Goal: Information Seeking & Learning: Learn about a topic

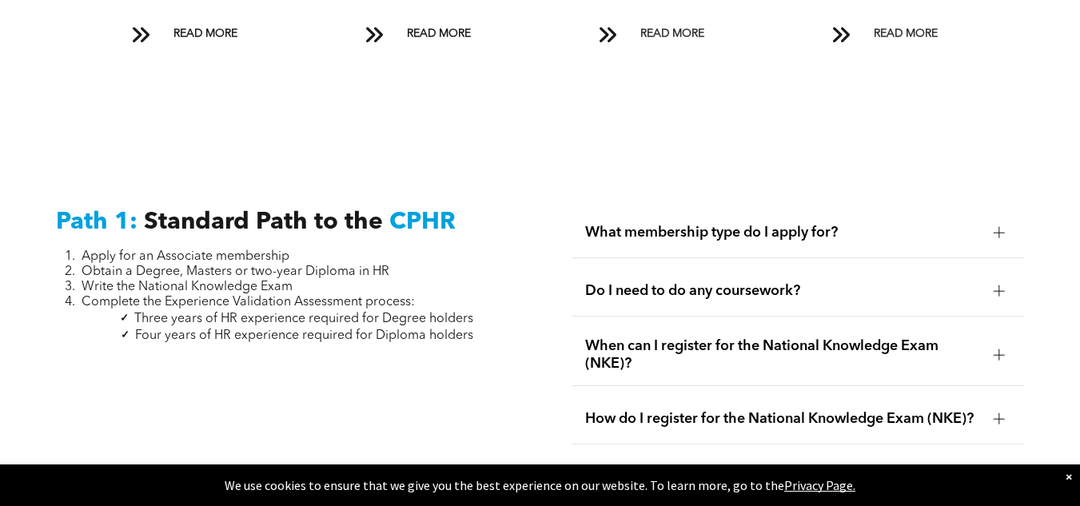
scroll to position [1918, 0]
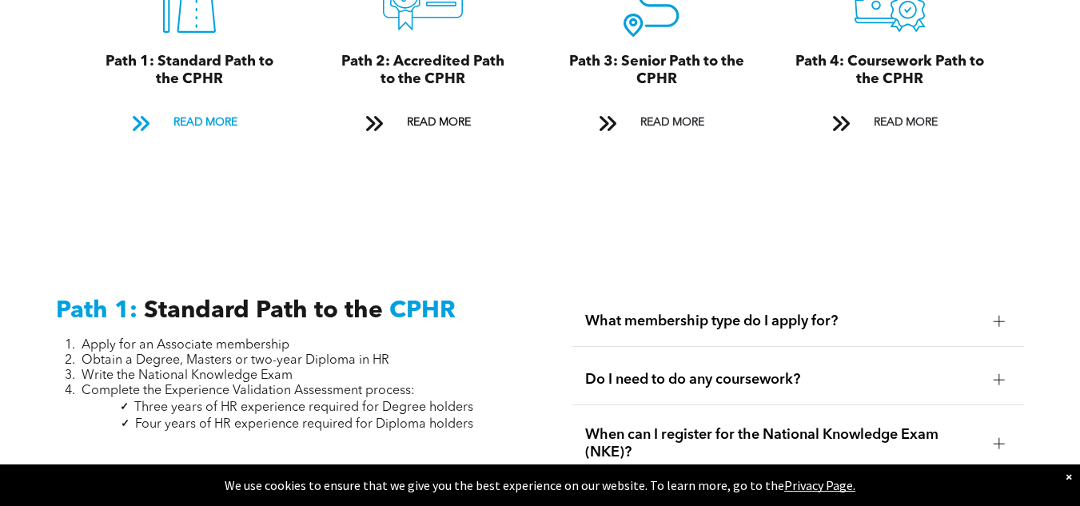
click at [214, 108] on span "READ MORE" at bounding box center [205, 123] width 75 height 30
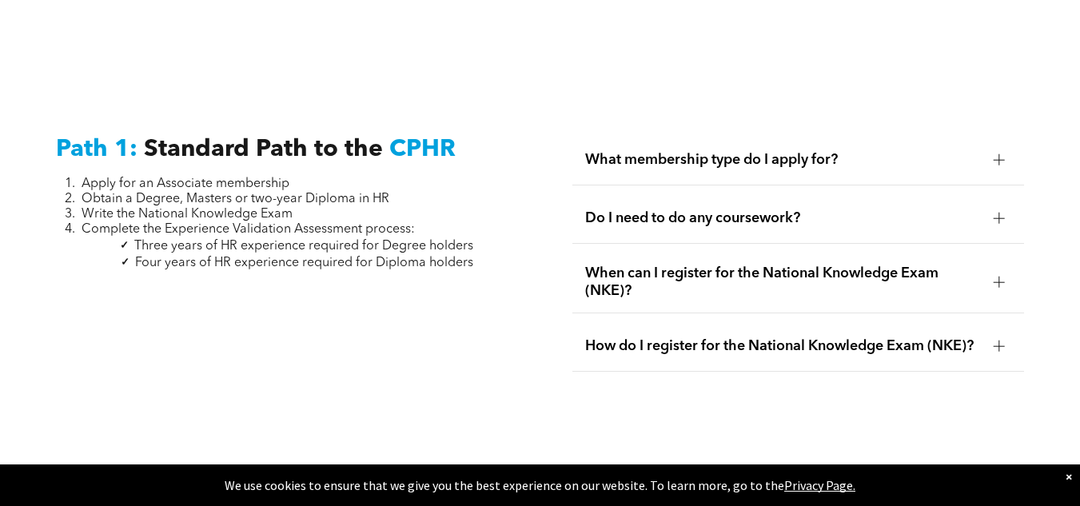
scroll to position [2117, 0]
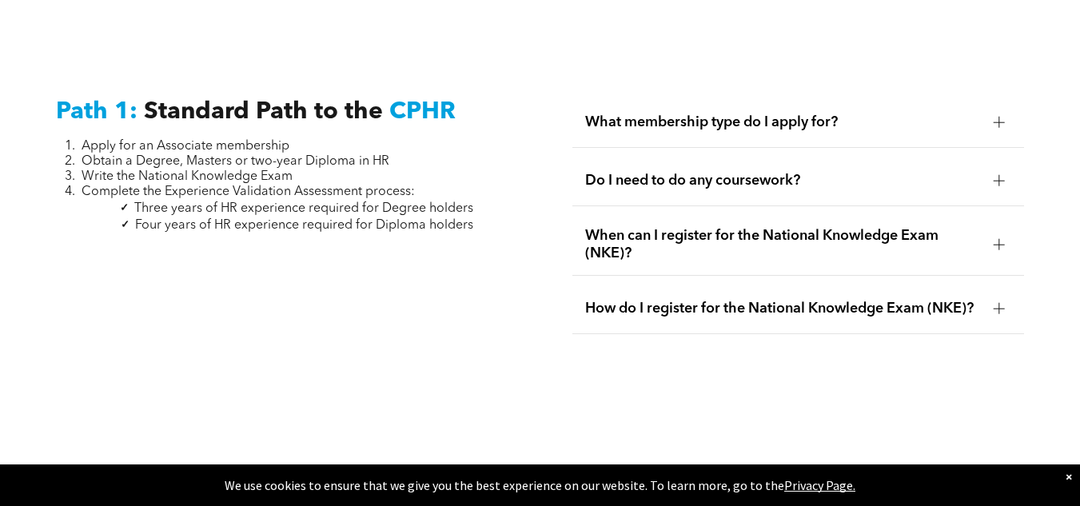
click at [992, 110] on div at bounding box center [999, 122] width 24 height 24
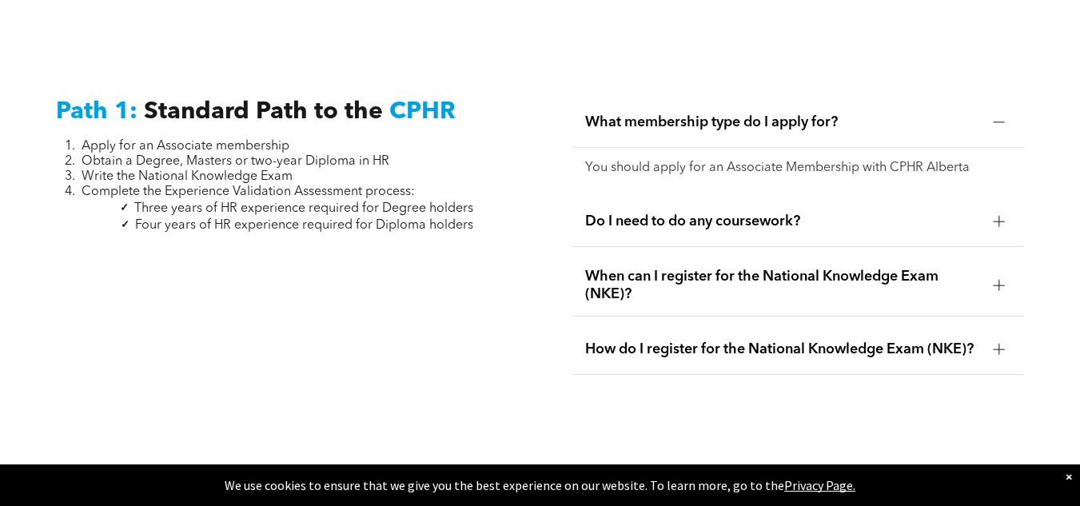
click at [1004, 216] on div at bounding box center [999, 221] width 11 height 11
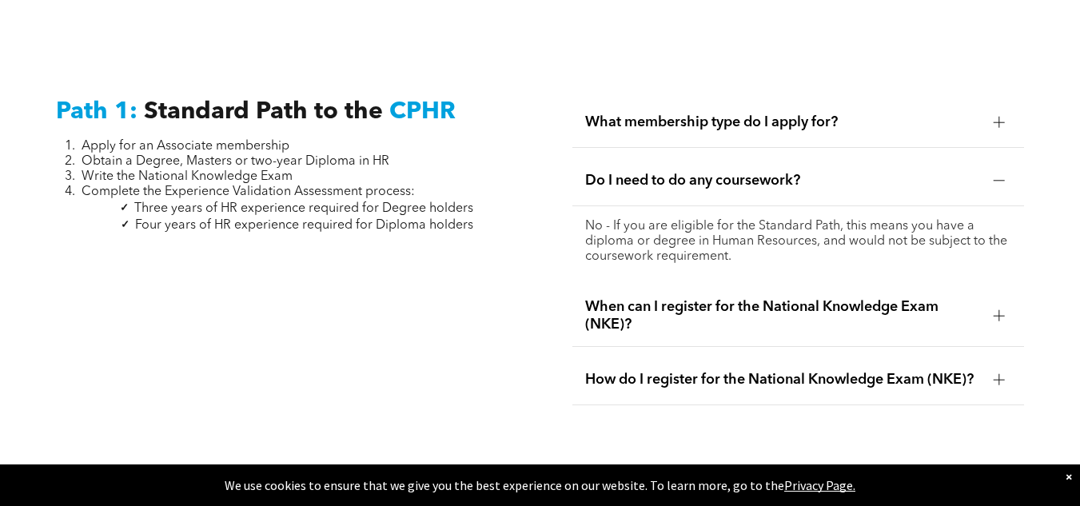
click at [1001, 310] on div at bounding box center [999, 315] width 11 height 11
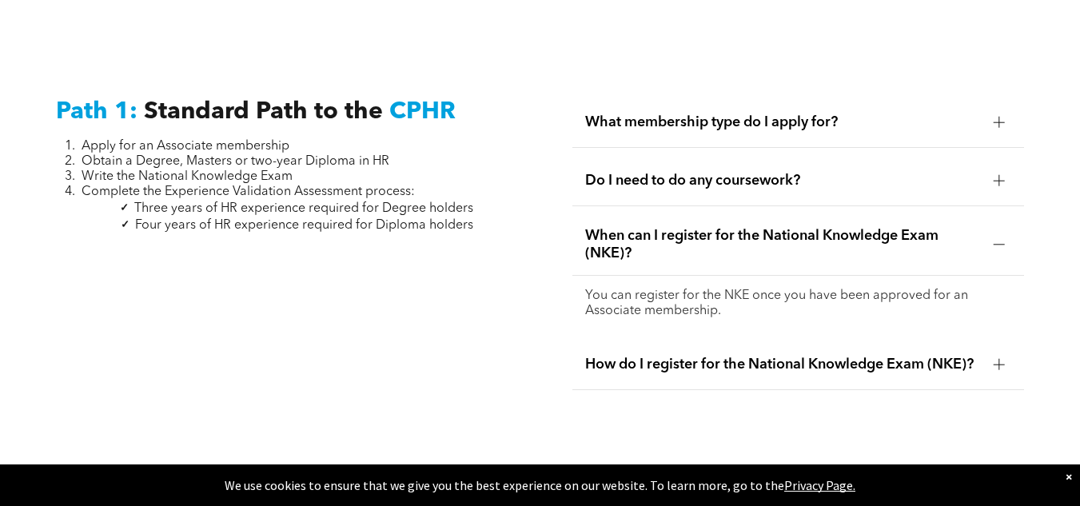
click at [990, 352] on div at bounding box center [999, 364] width 24 height 24
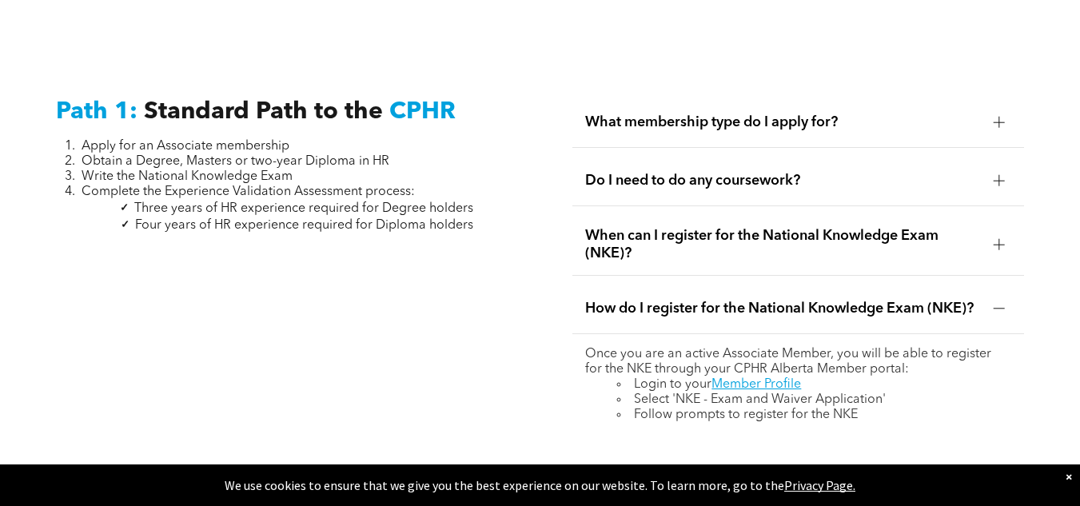
click at [1073, 197] on div "Path 1: Standard Path to the CPHR Apply for an Associate membership Obtain a De…" at bounding box center [540, 265] width 1080 height 493
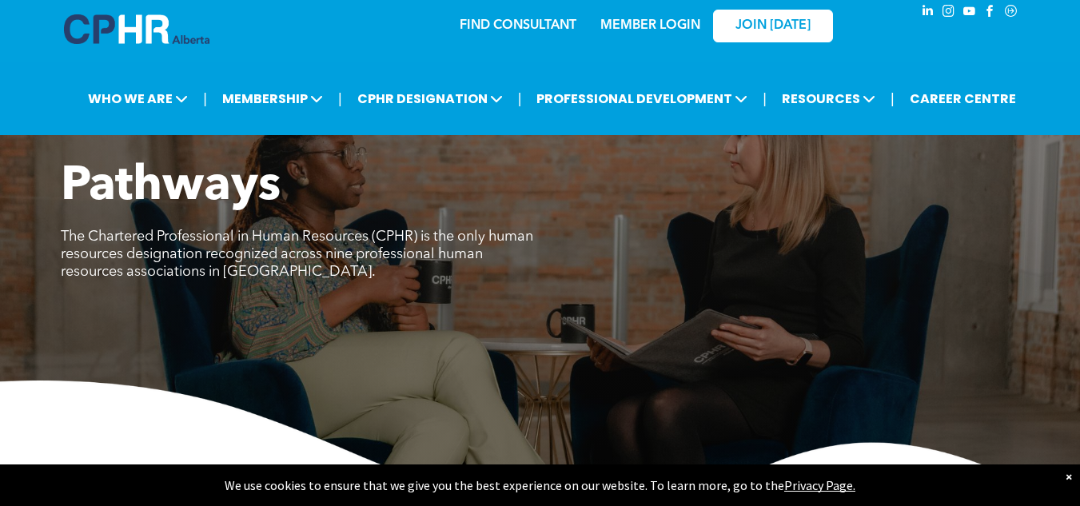
scroll to position [0, 0]
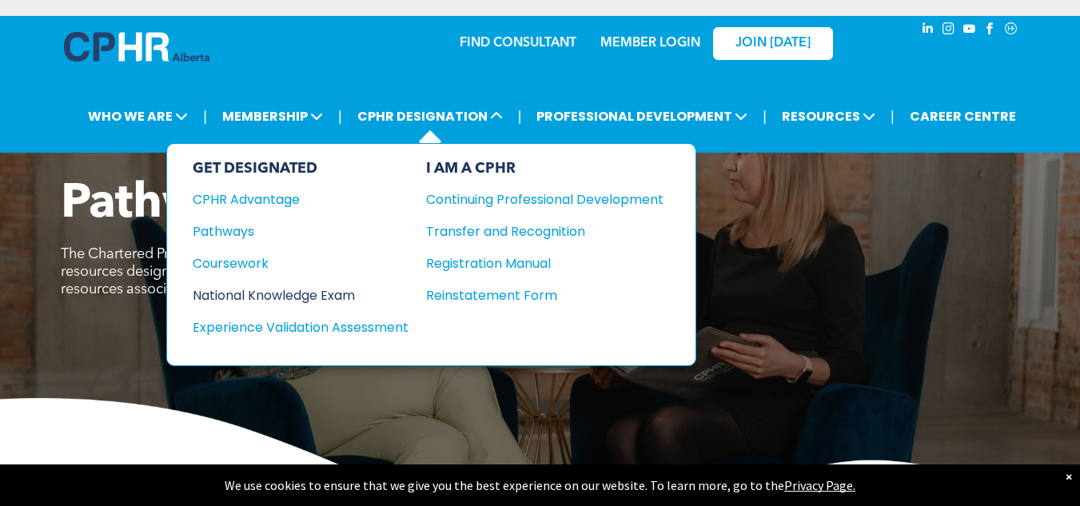
click at [321, 292] on div "National Knowledge Exam" at bounding box center [290, 295] width 194 height 20
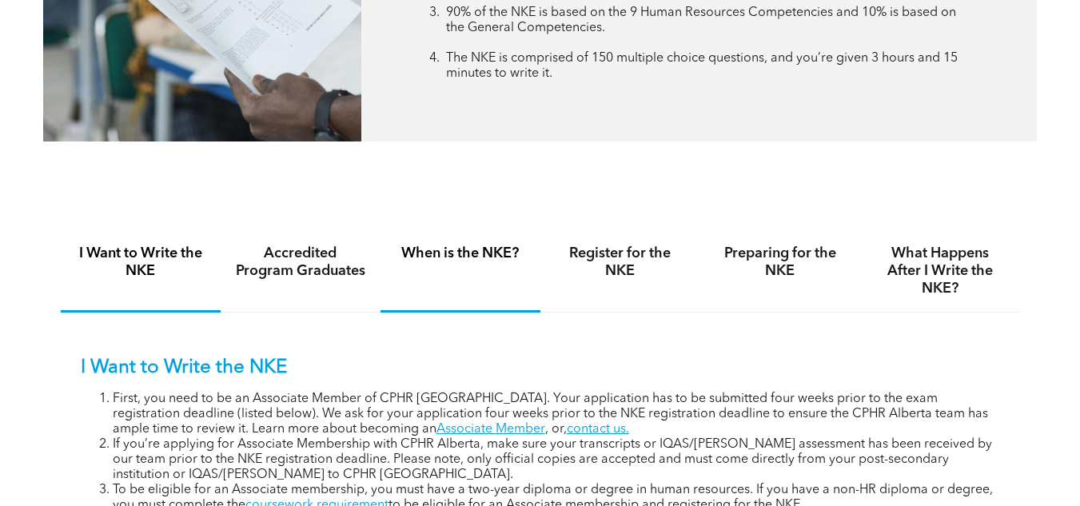
scroll to position [879, 0]
